Goal: Information Seeking & Learning: Learn about a topic

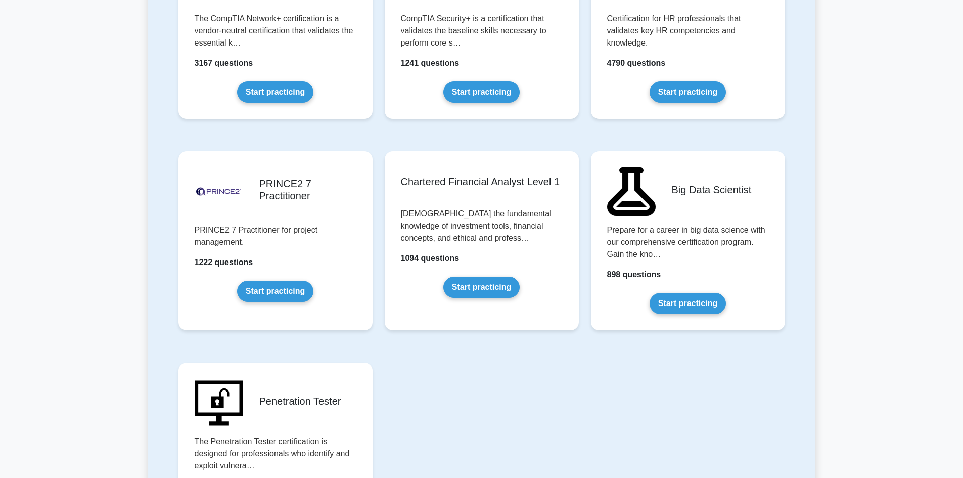
scroll to position [1983, 0]
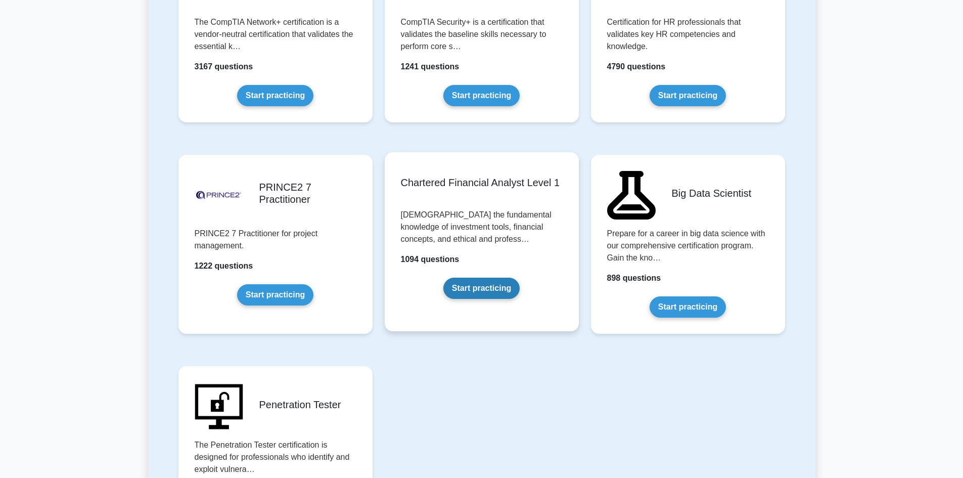
click at [478, 290] on link "Start practicing" at bounding box center [481, 288] width 76 height 21
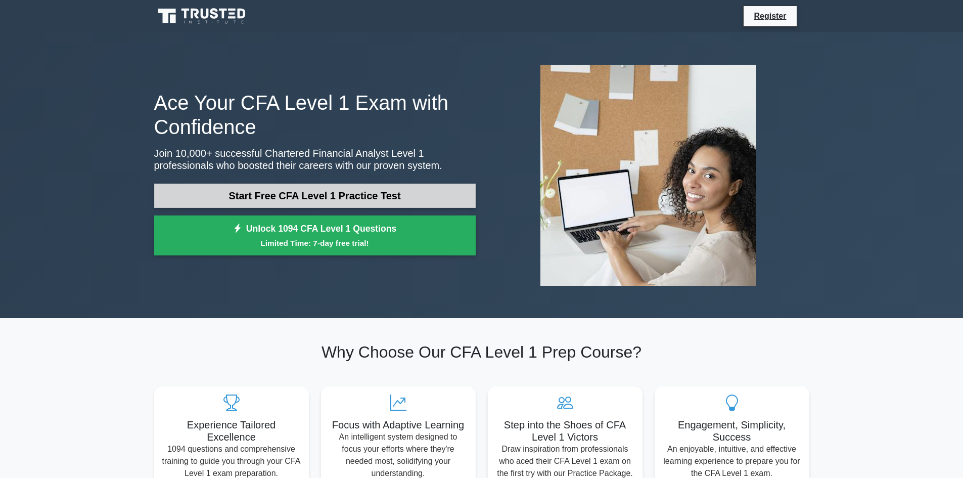
click at [321, 200] on link "Start Free CFA Level 1 Practice Test" at bounding box center [315, 196] width 322 height 24
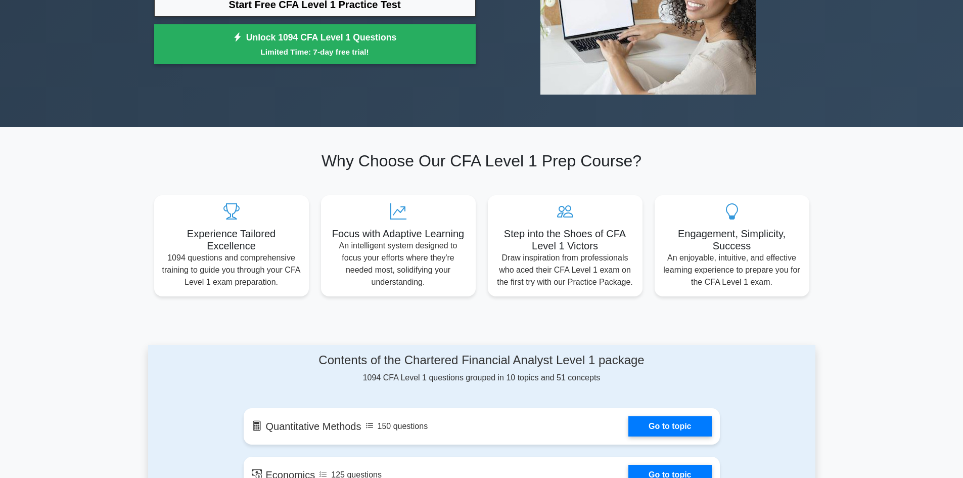
scroll to position [303, 0]
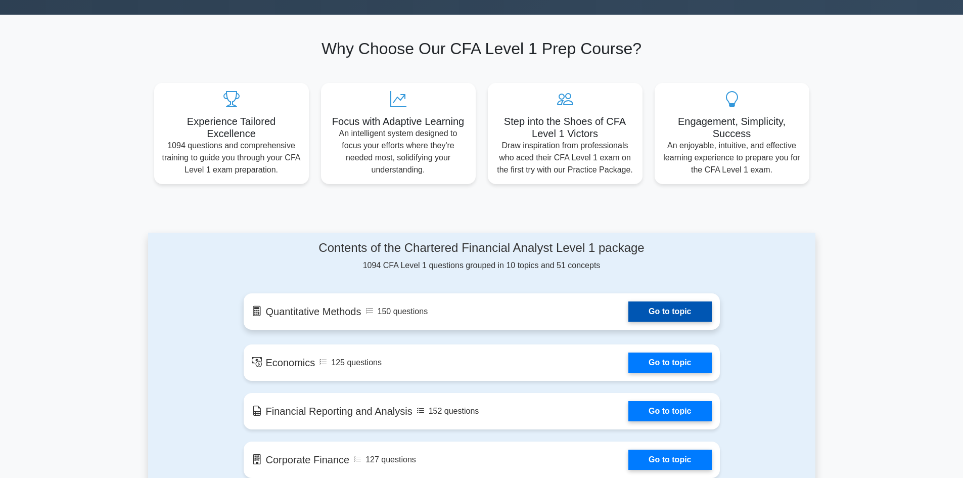
click at [659, 314] on link "Go to topic" at bounding box center [669, 311] width 83 height 20
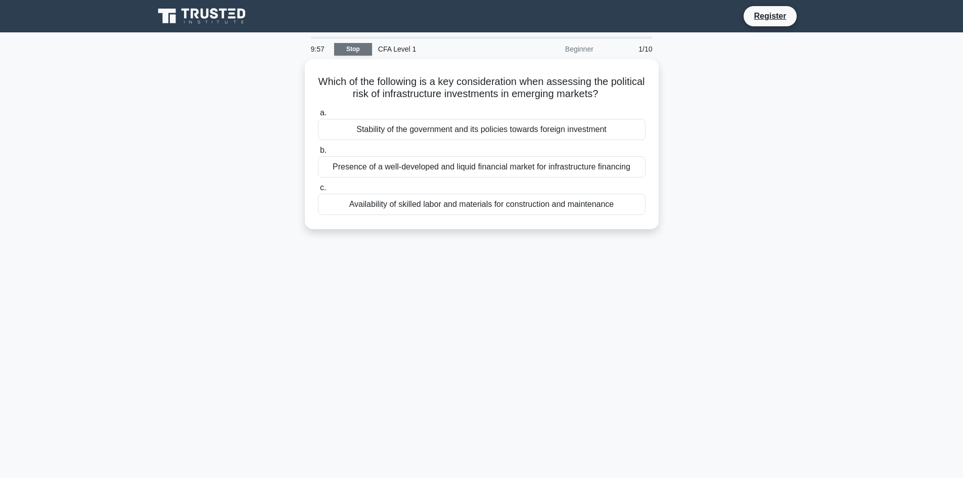
click at [359, 53] on link "Stop" at bounding box center [353, 49] width 38 height 13
click at [361, 48] on link "Stop" at bounding box center [353, 49] width 38 height 13
click at [343, 48] on link "Stop" at bounding box center [353, 49] width 38 height 13
click at [358, 52] on link "Stop" at bounding box center [353, 49] width 38 height 13
